Goal: Go to known website: Go to known website

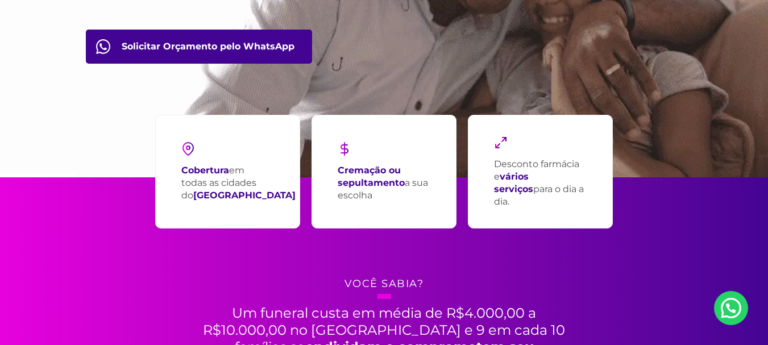
scroll to position [250, 0]
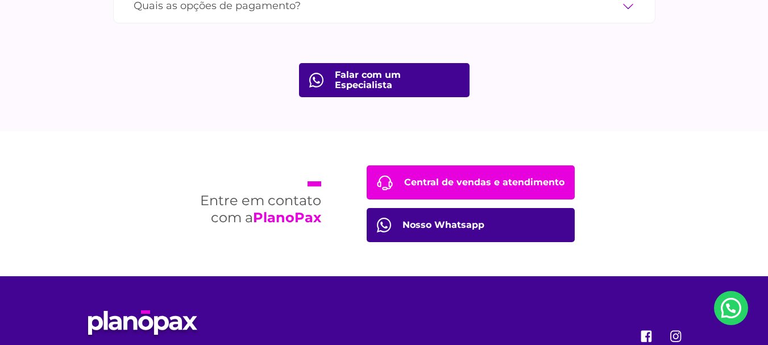
scroll to position [4215, 0]
